Goal: Navigation & Orientation: Find specific page/section

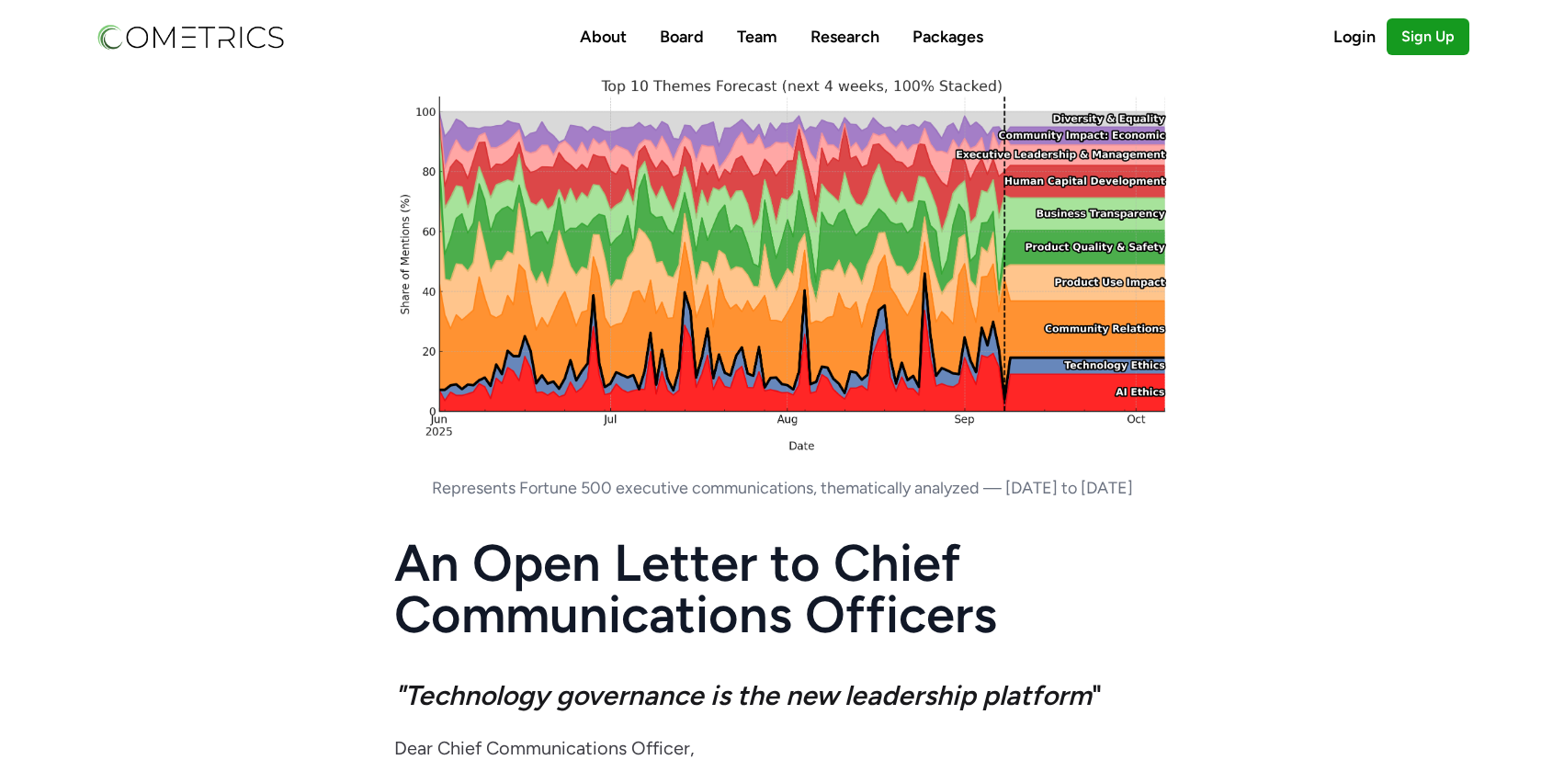
scroll to position [1784, 0]
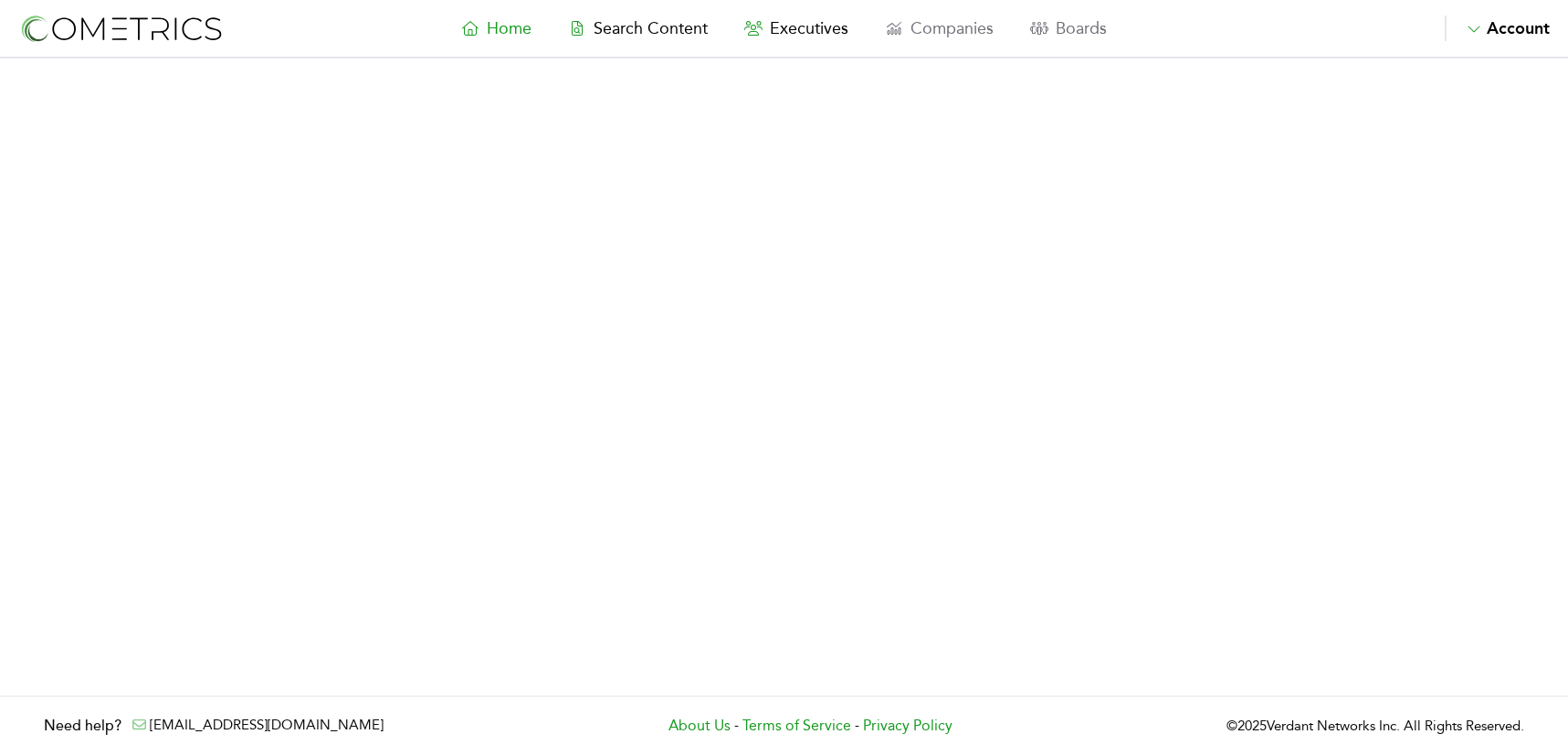
click at [491, 28] on span "Home" at bounding box center [509, 28] width 45 height 20
